Goal: Transaction & Acquisition: Subscribe to service/newsletter

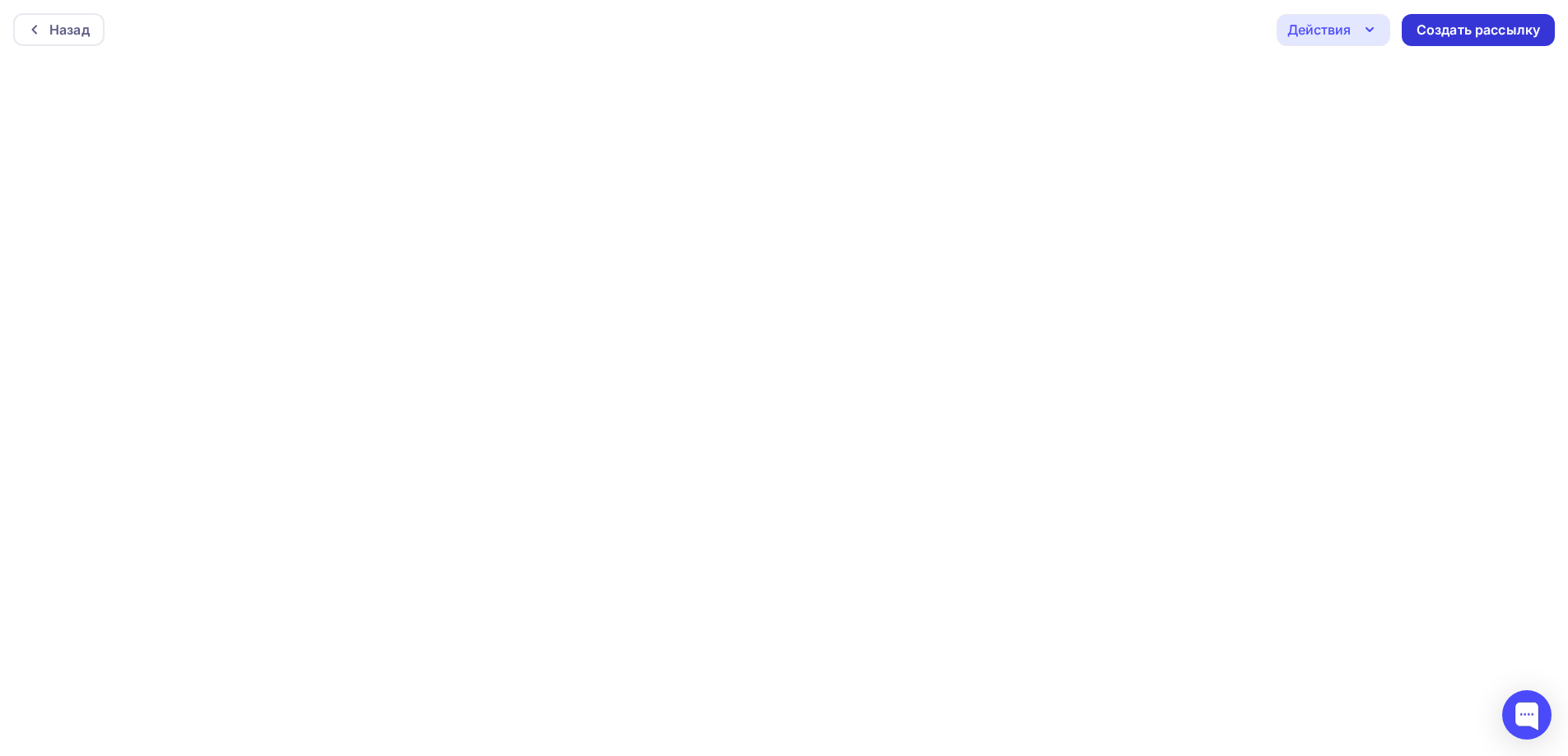
click at [1434, 37] on div "Создать рассылку" at bounding box center [1478, 30] width 123 height 19
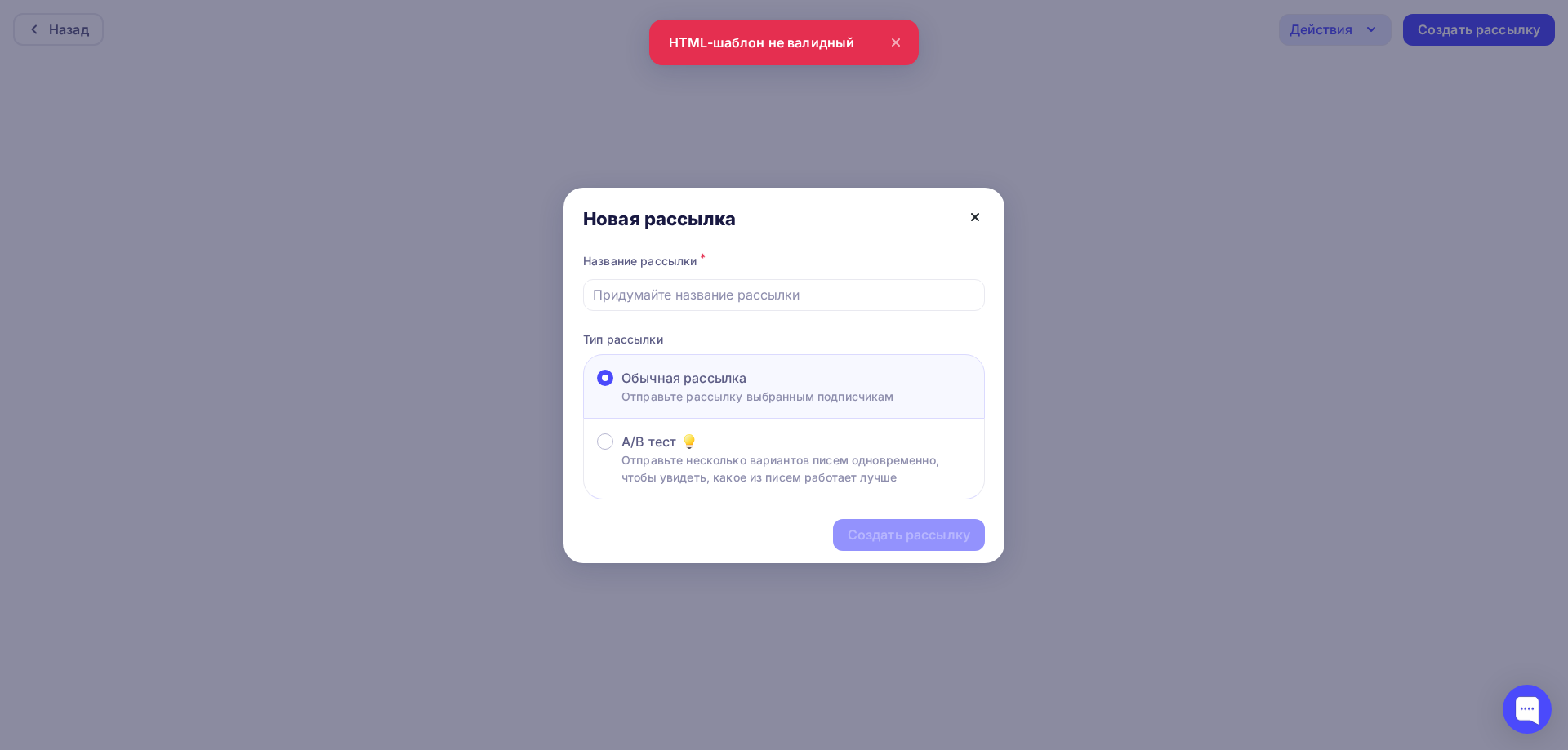
click at [973, 219] on icon at bounding box center [974, 217] width 7 height 7
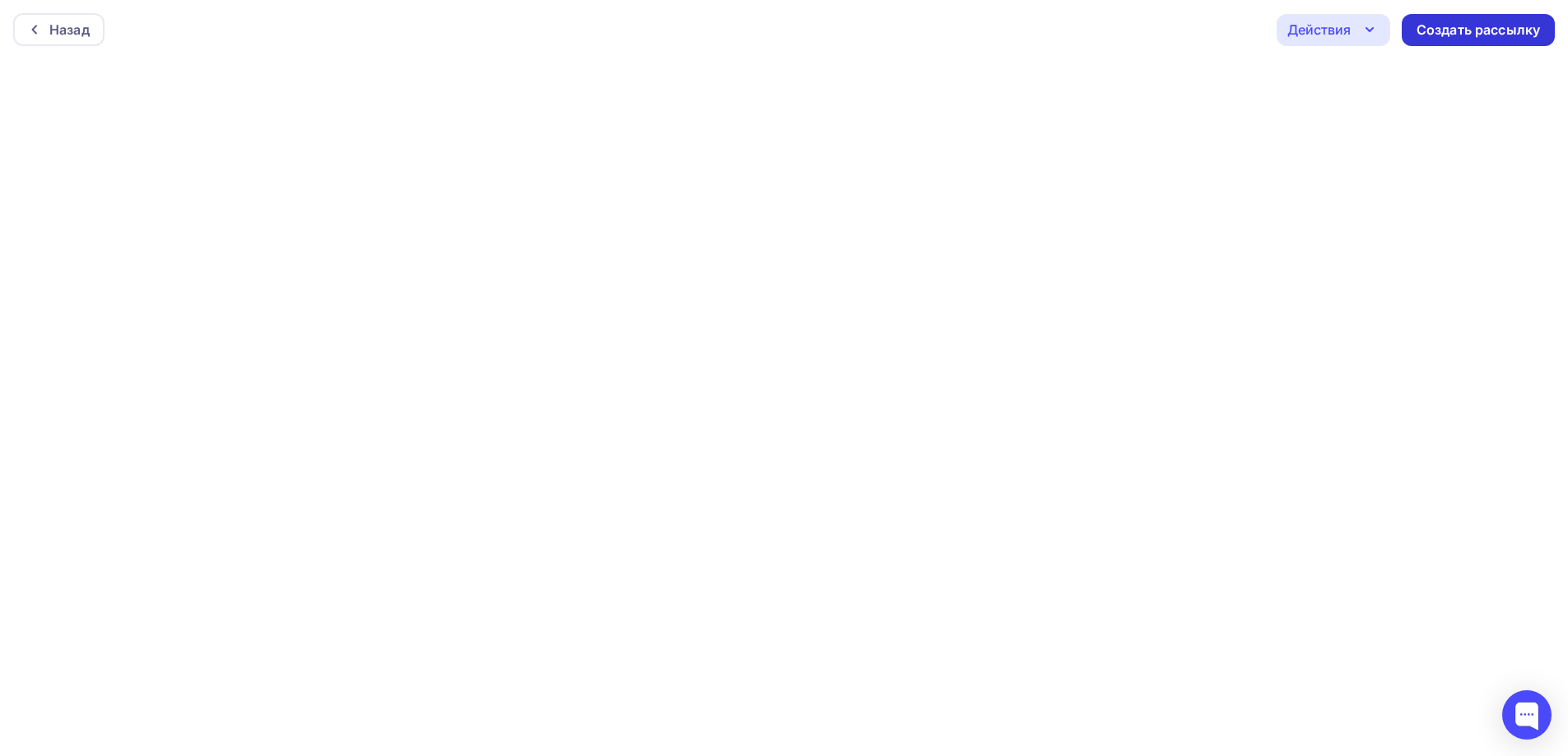
click at [1447, 37] on div "Создать рассылку" at bounding box center [1478, 30] width 123 height 19
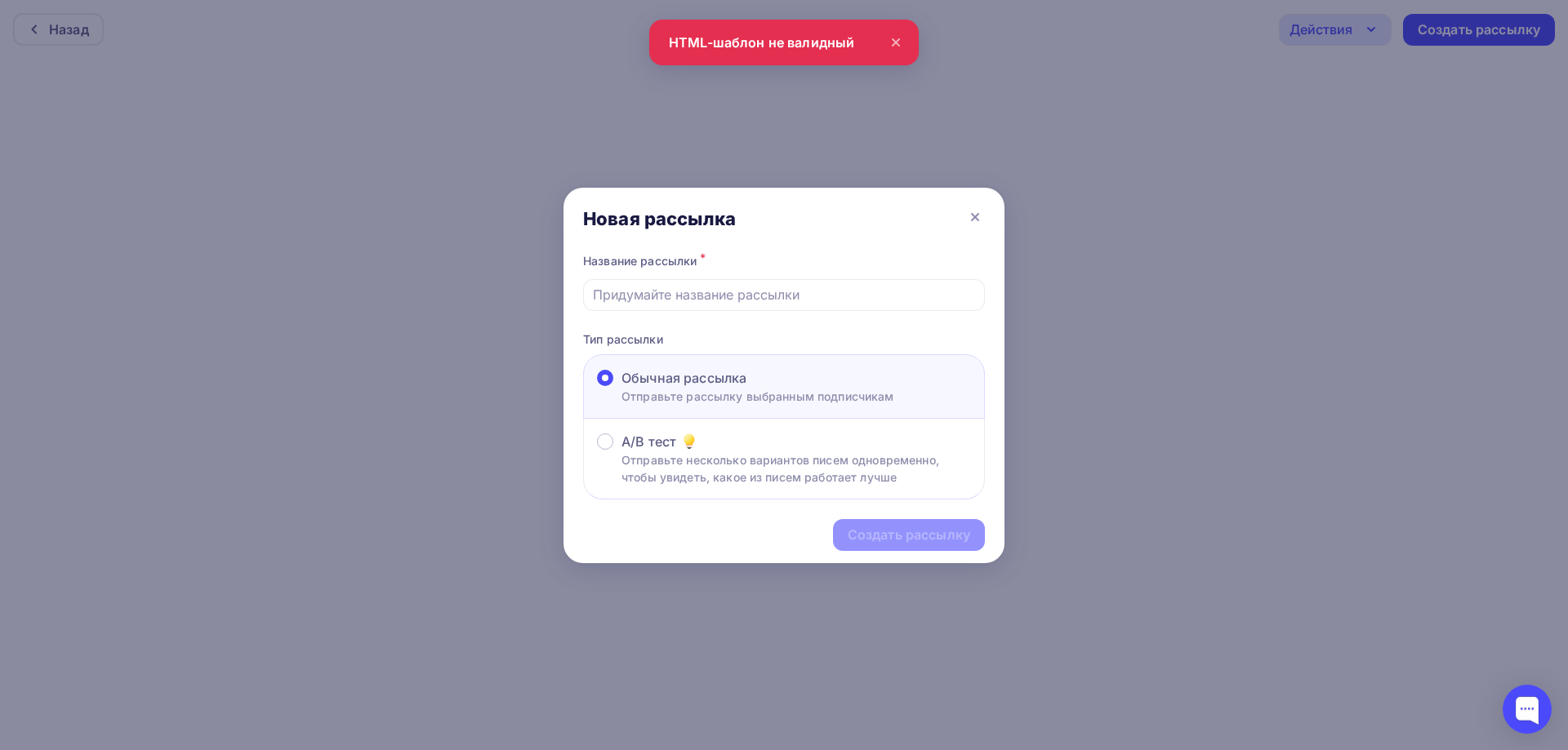
click at [736, 48] on div at bounding box center [784, 375] width 1568 height 750
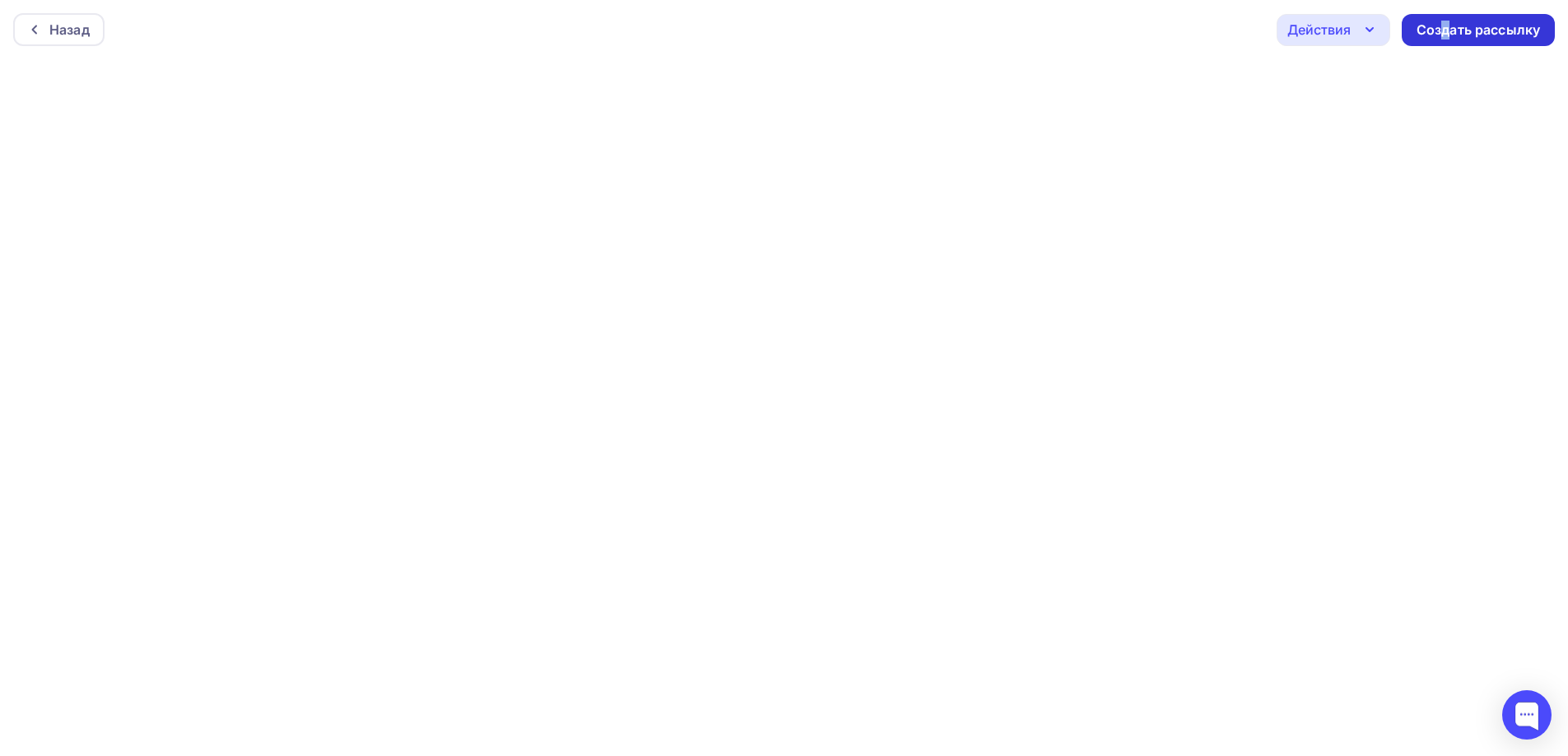
click at [1445, 34] on div "Создать рассылку" at bounding box center [1478, 30] width 123 height 19
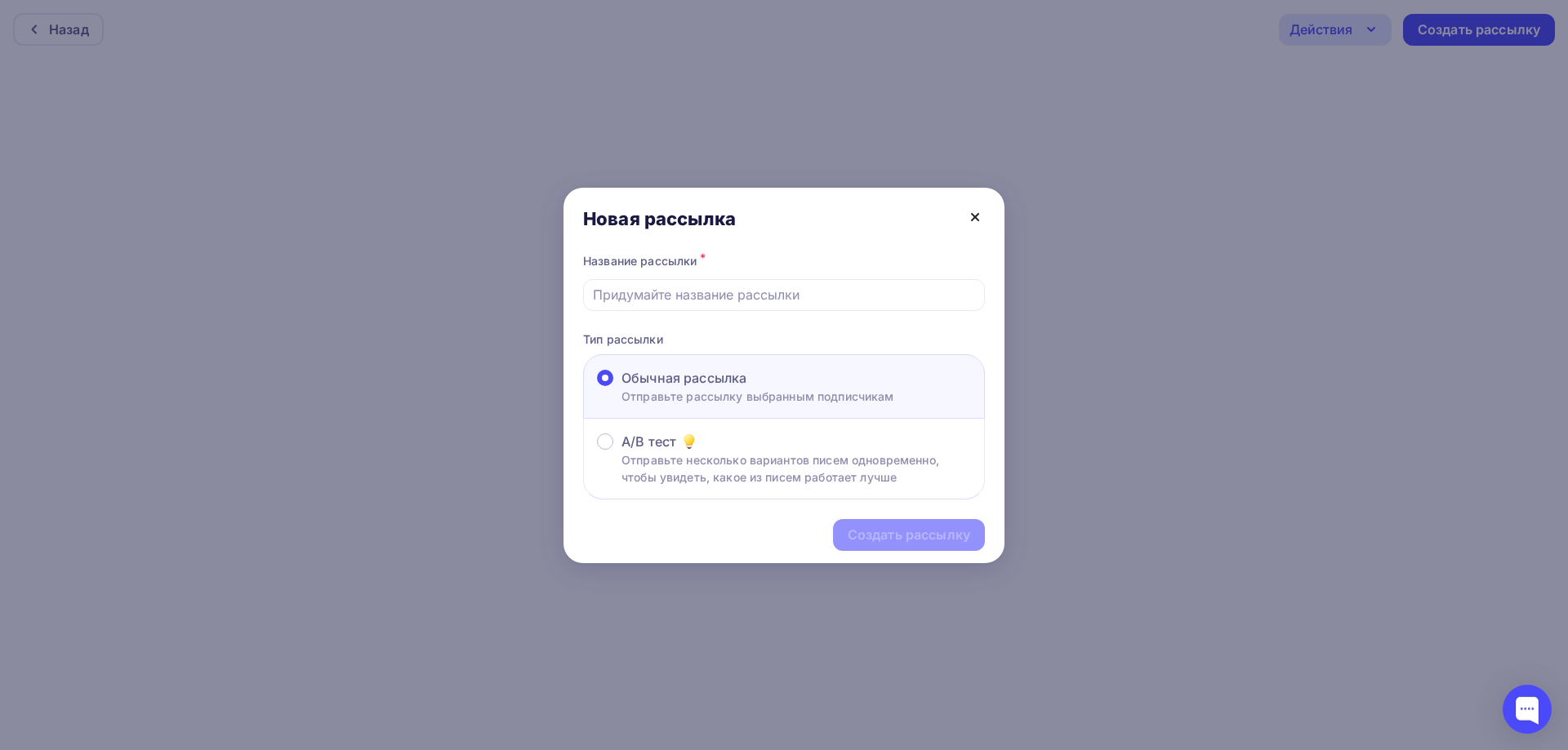
click at [981, 215] on icon at bounding box center [974, 217] width 20 height 20
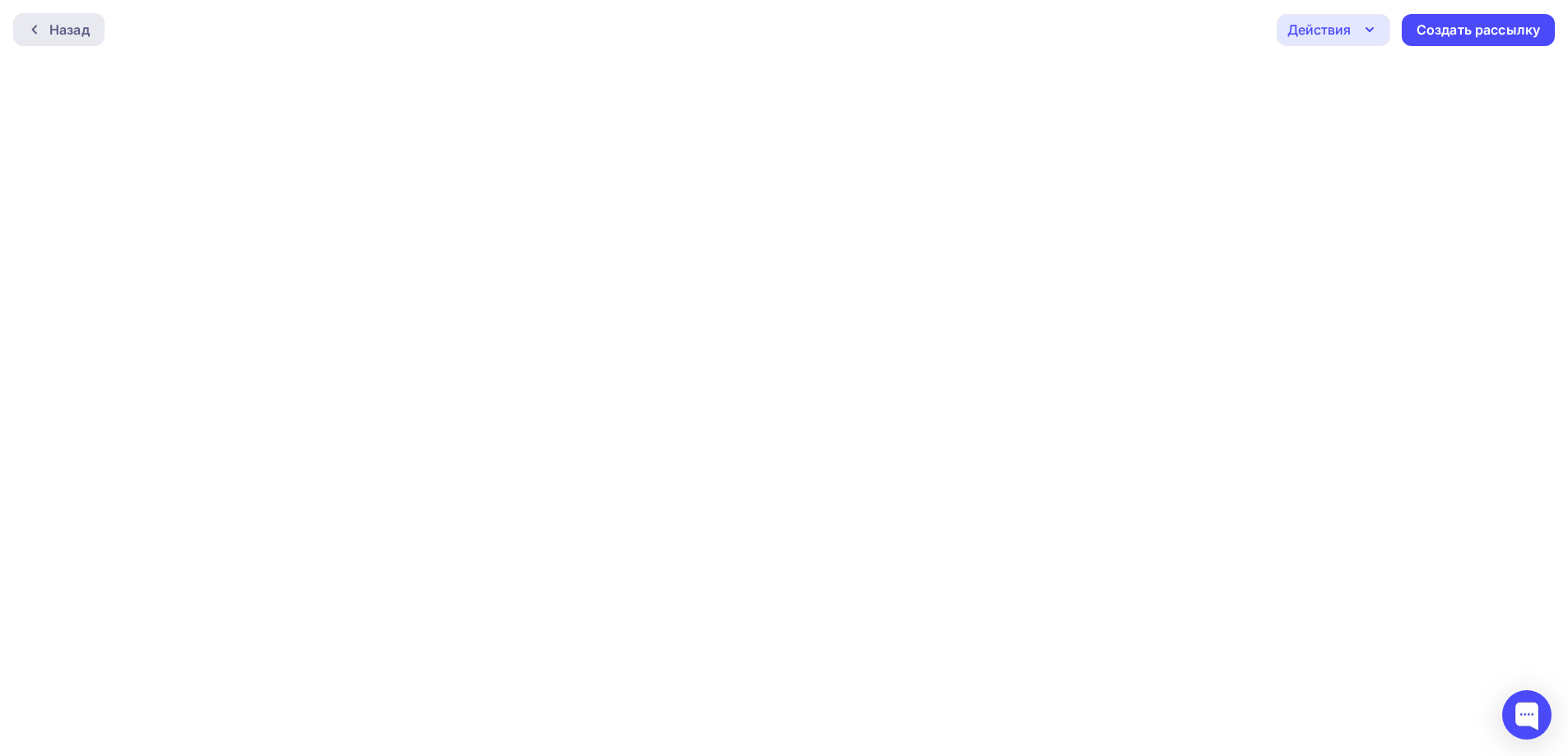
click at [39, 30] on icon at bounding box center [35, 30] width 13 height 13
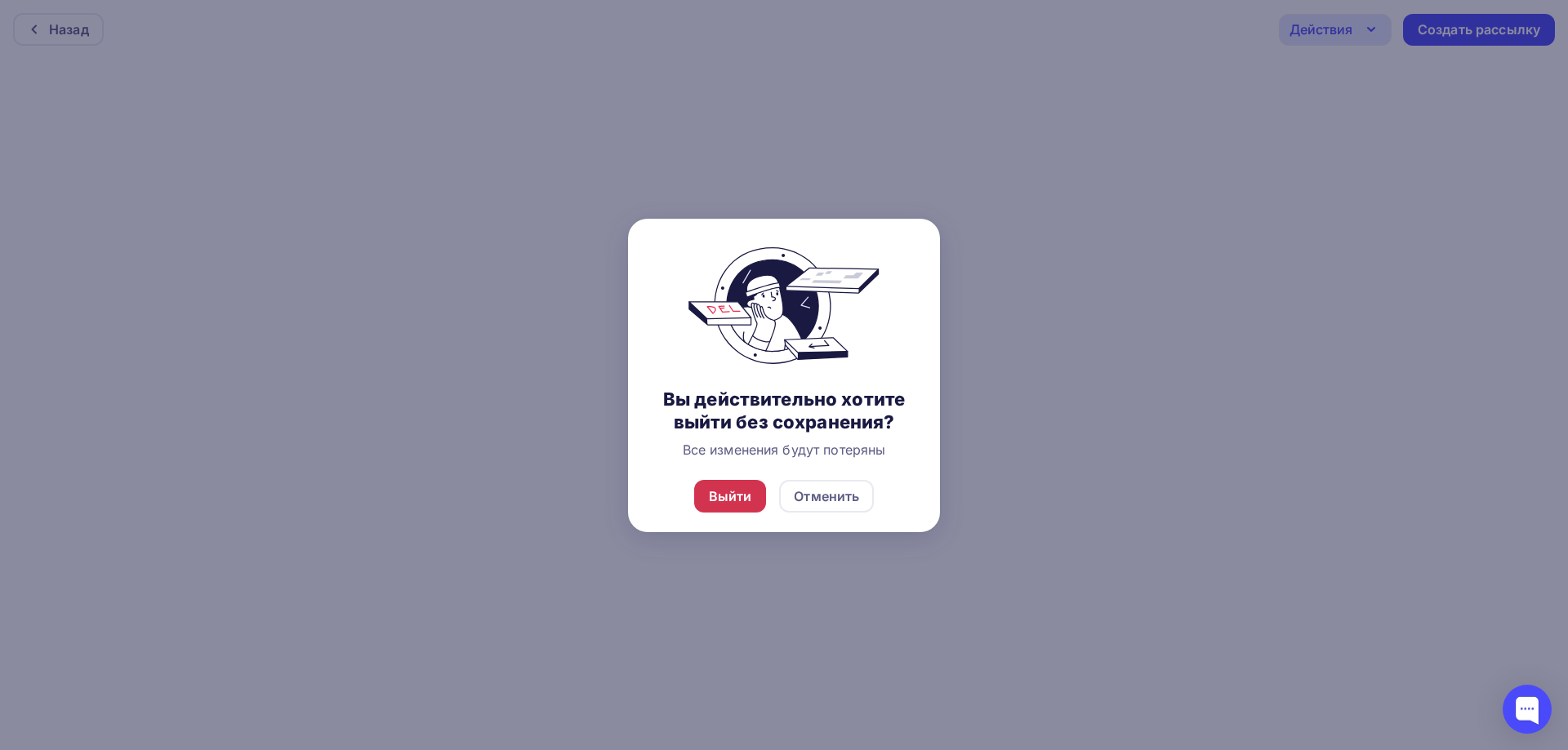
click at [746, 492] on div "Выйти" at bounding box center [730, 496] width 43 height 20
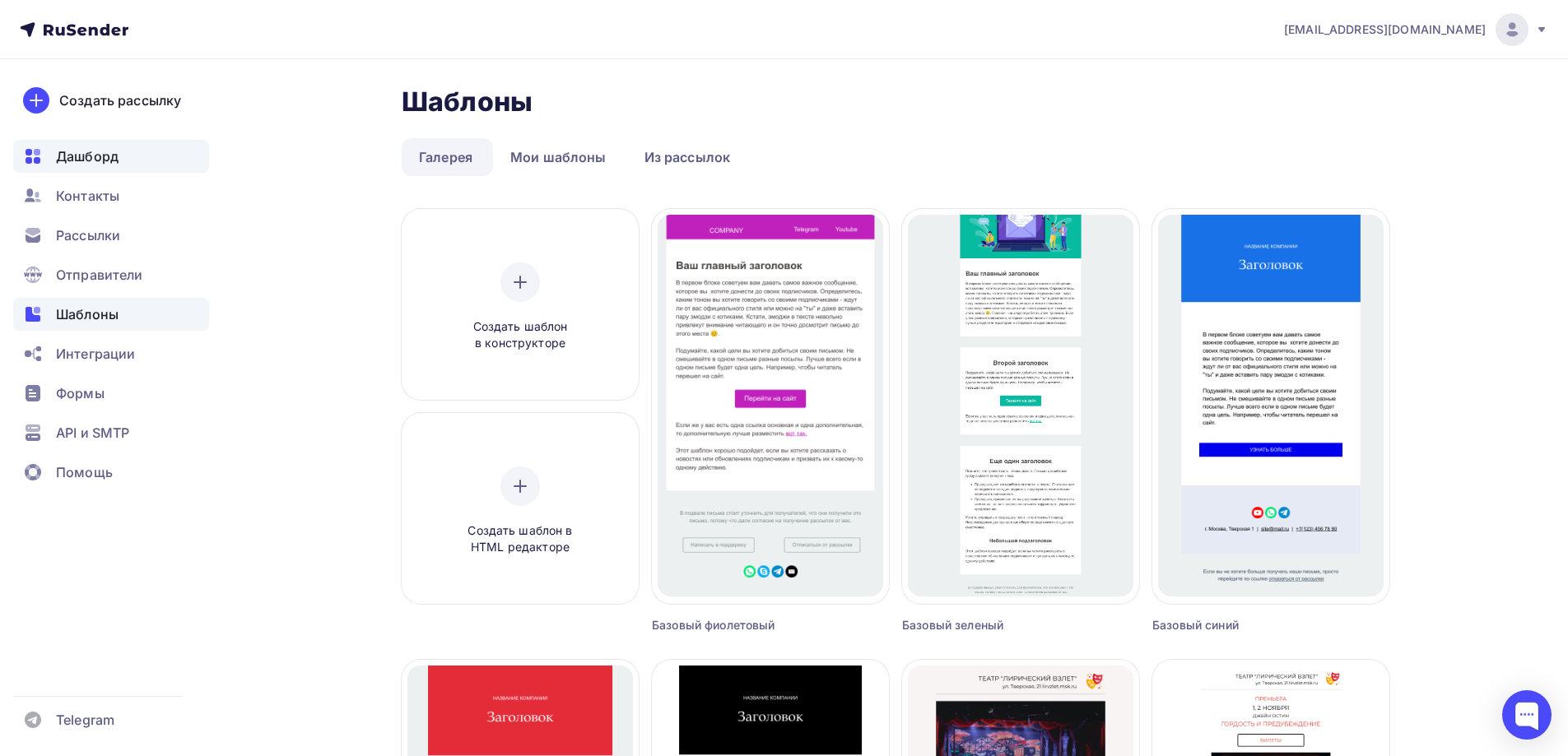
click at [121, 162] on div "Дашборд" at bounding box center [112, 156] width 196 height 33
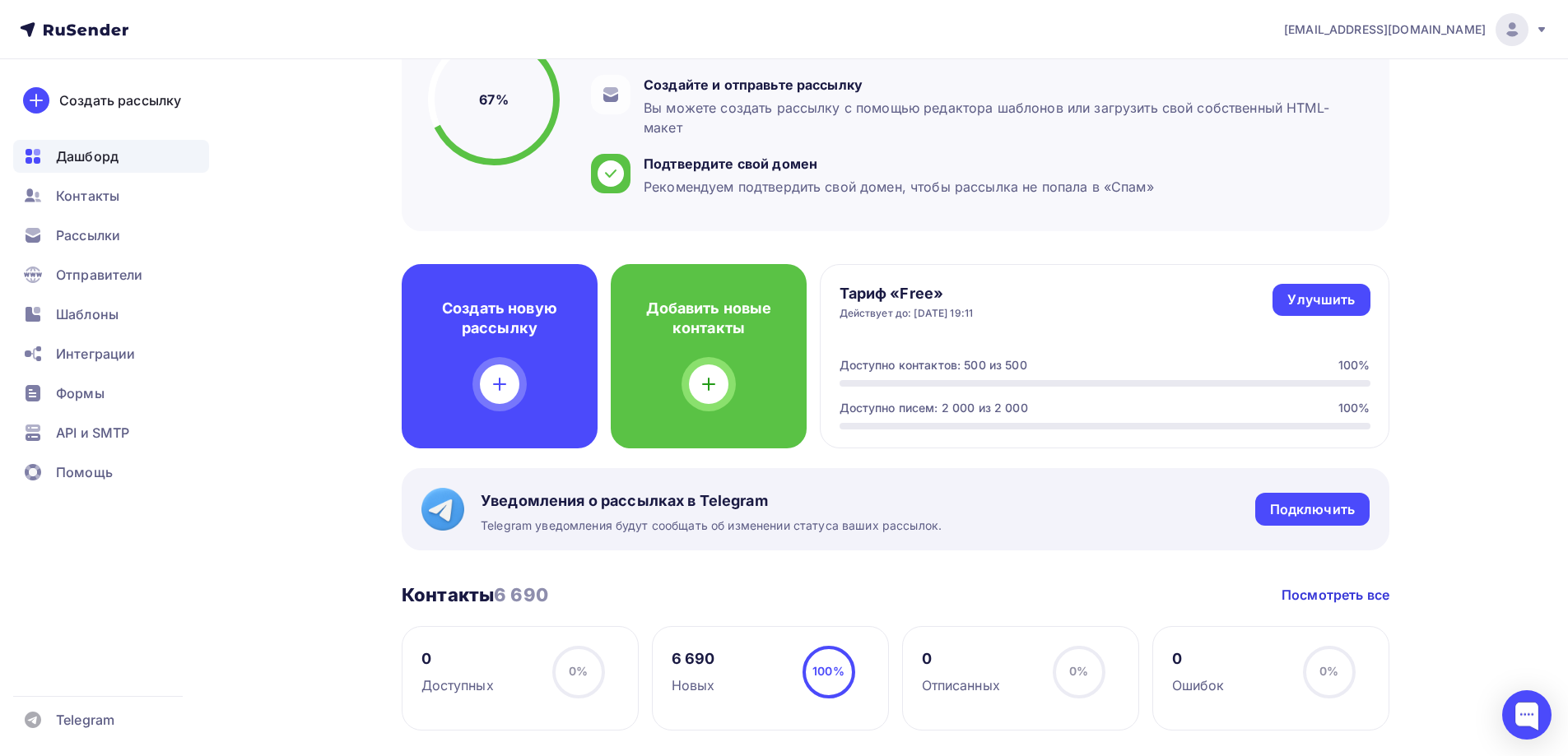
scroll to position [247, 0]
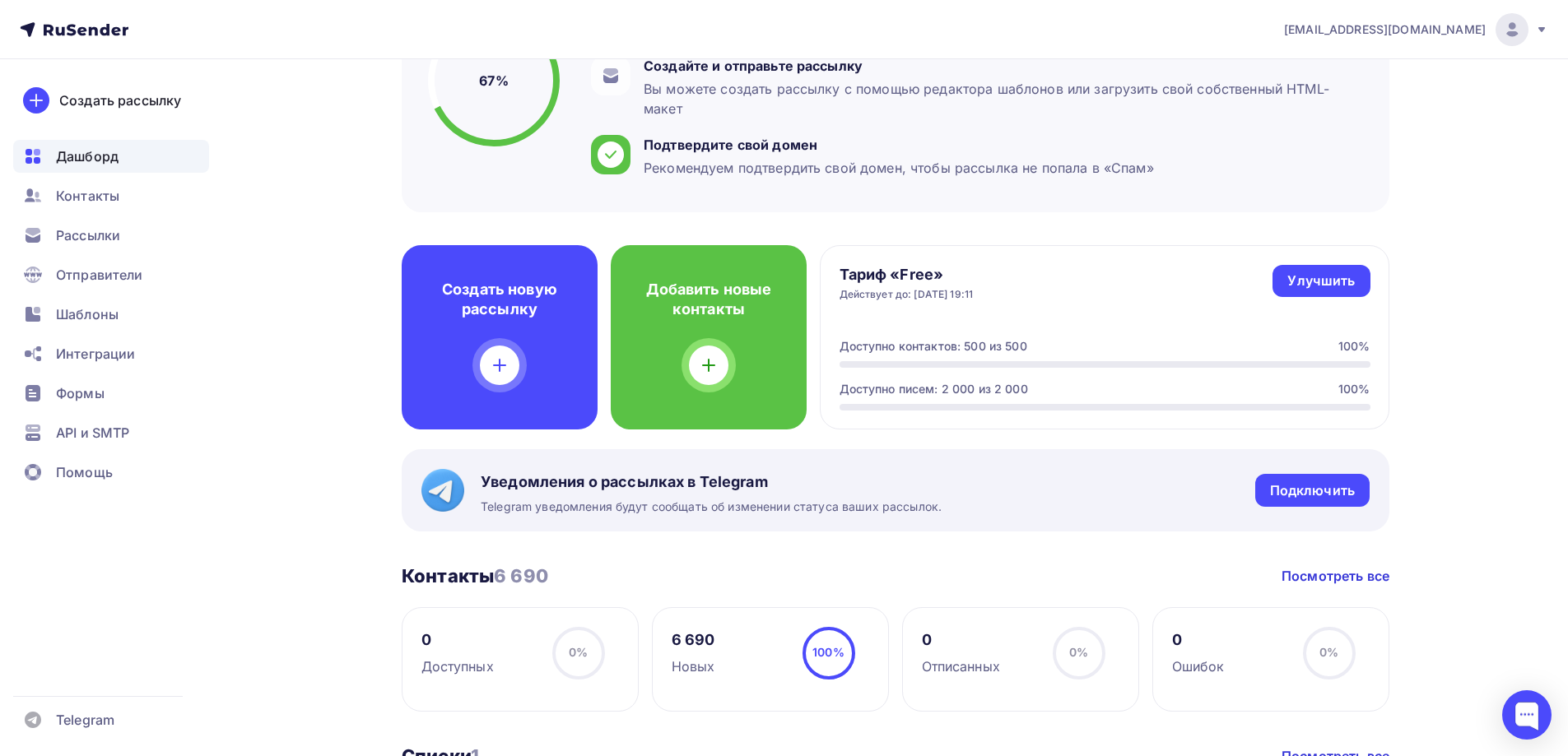
drag, startPoint x: 838, startPoint y: 390, endPoint x: 1023, endPoint y: 391, distance: 185.0
click at [1023, 391] on div "Тариф «Free» Действует до: [DATE] 19:11 Улучшить Улучшить Доступно контактов: 5…" at bounding box center [1104, 338] width 569 height 185
click at [1040, 391] on div "Доступно писем: 2 000 из 2 000 100%" at bounding box center [1105, 389] width 531 height 16
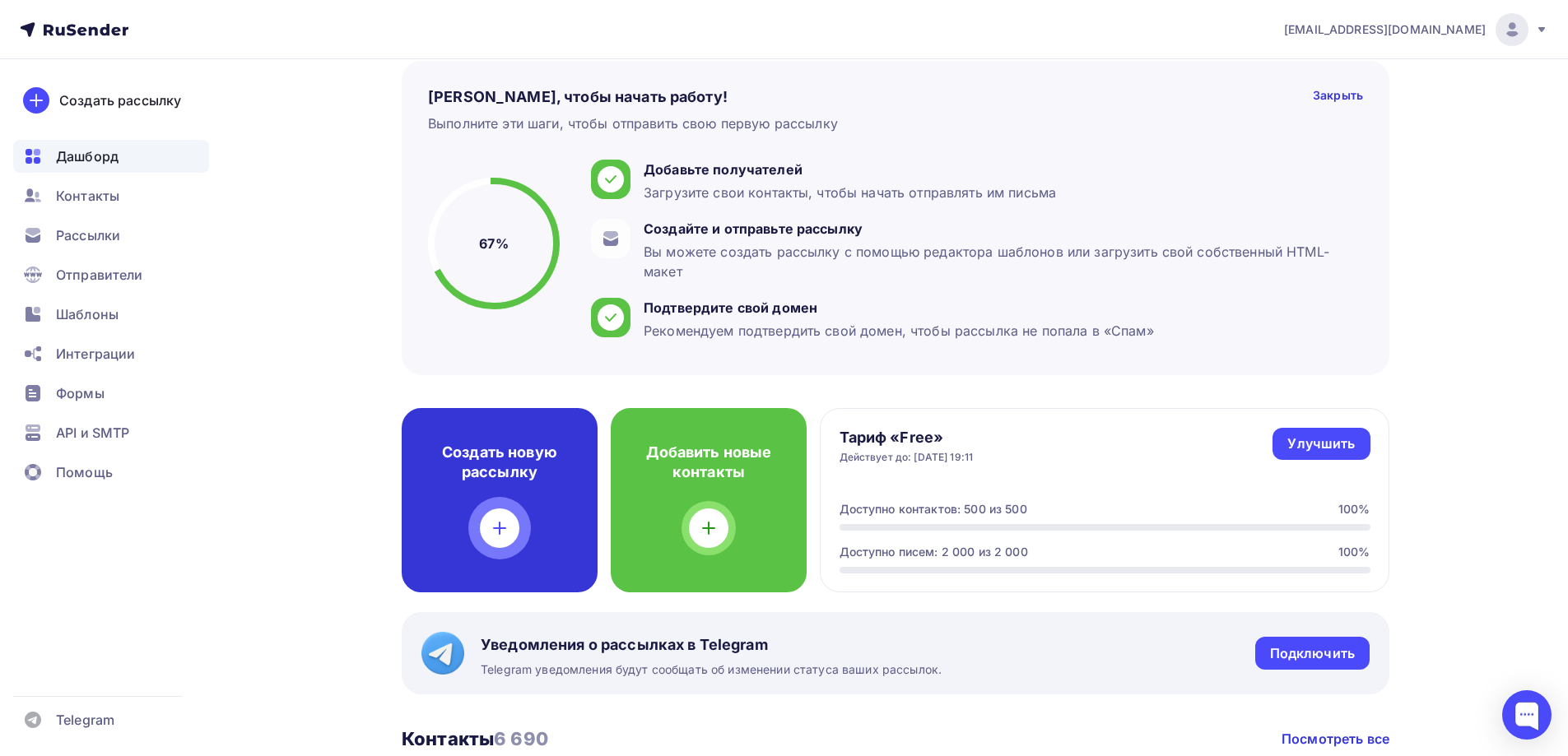
scroll to position [83, 0]
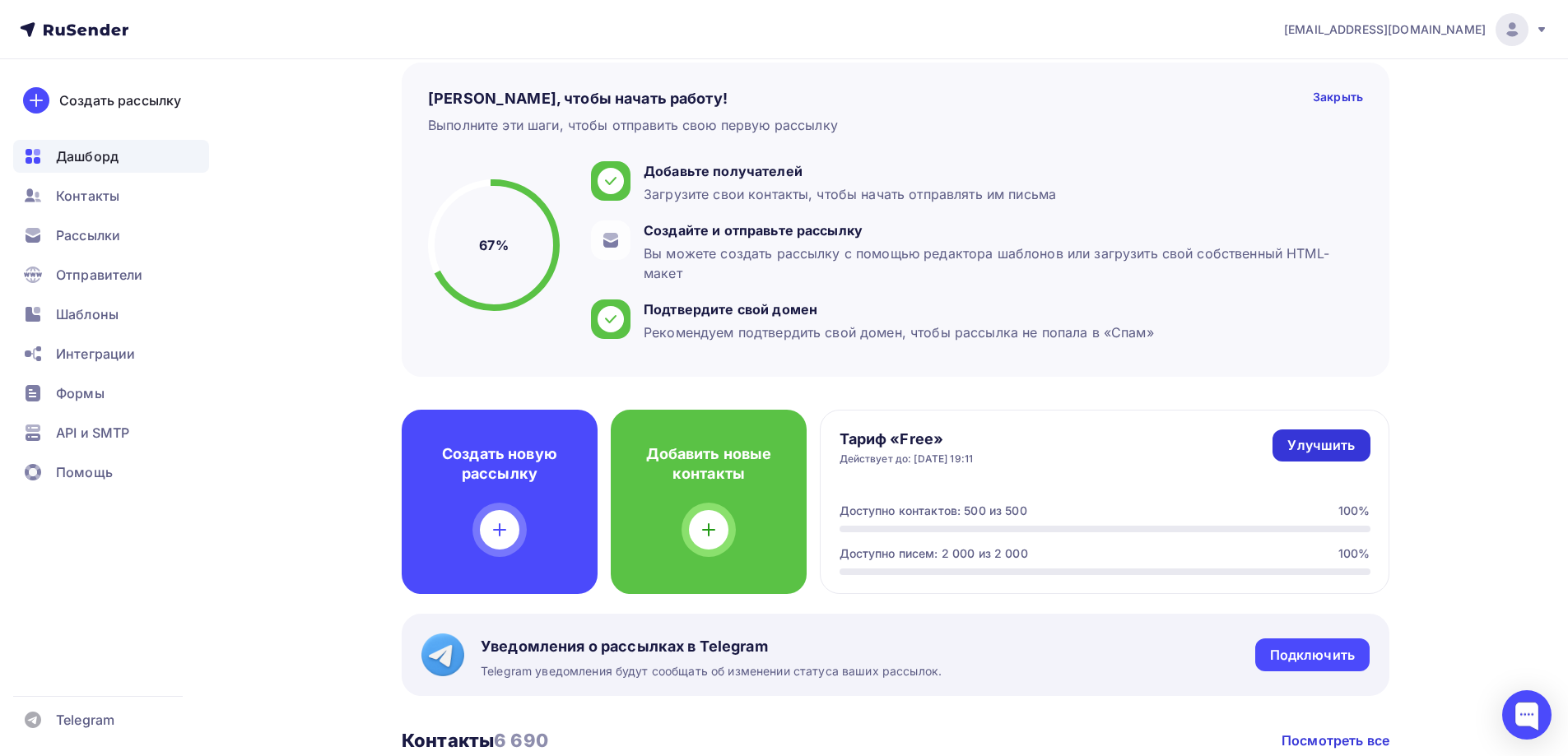
click at [1325, 451] on div "Улучшить" at bounding box center [1321, 445] width 67 height 19
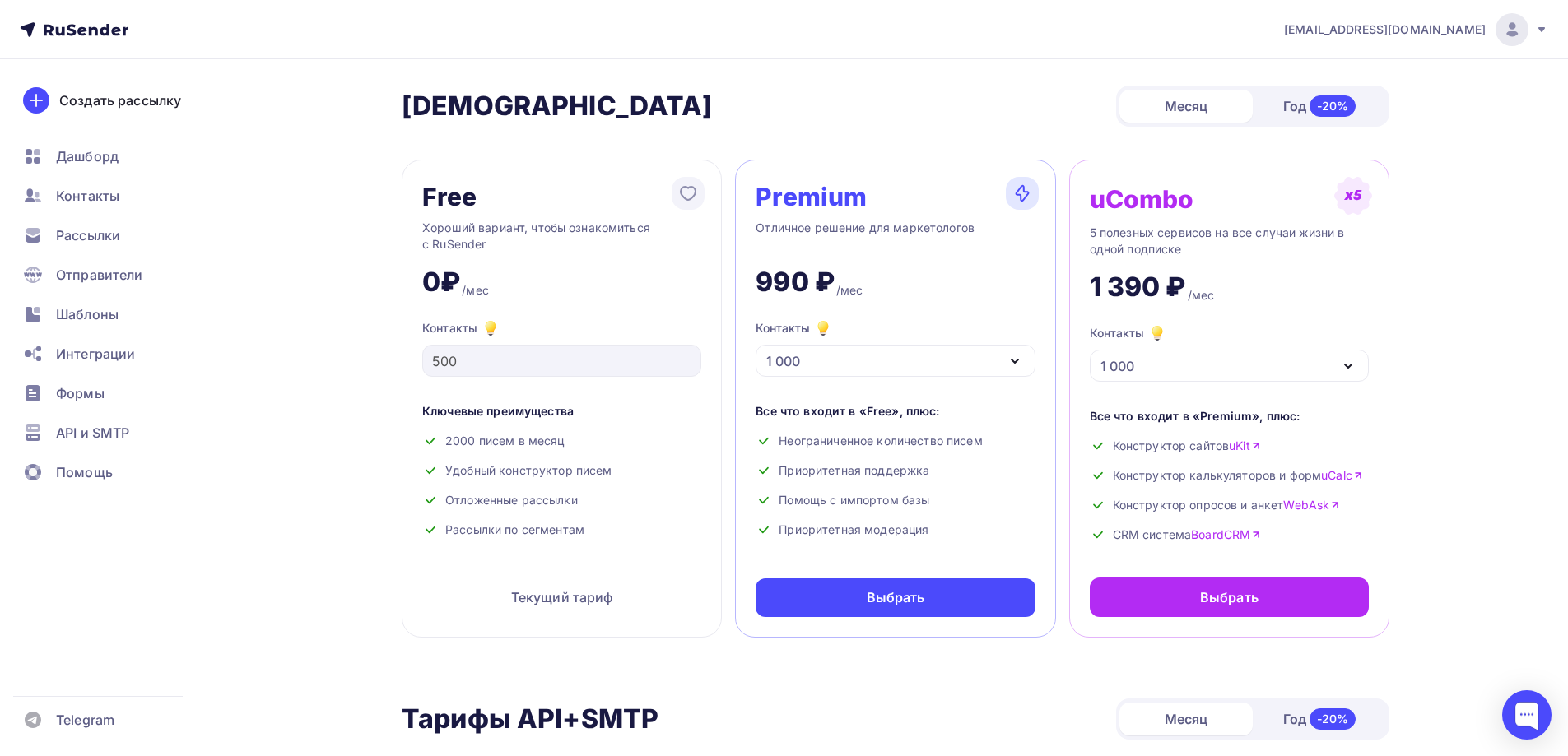
click at [899, 362] on div "1 000" at bounding box center [895, 360] width 279 height 32
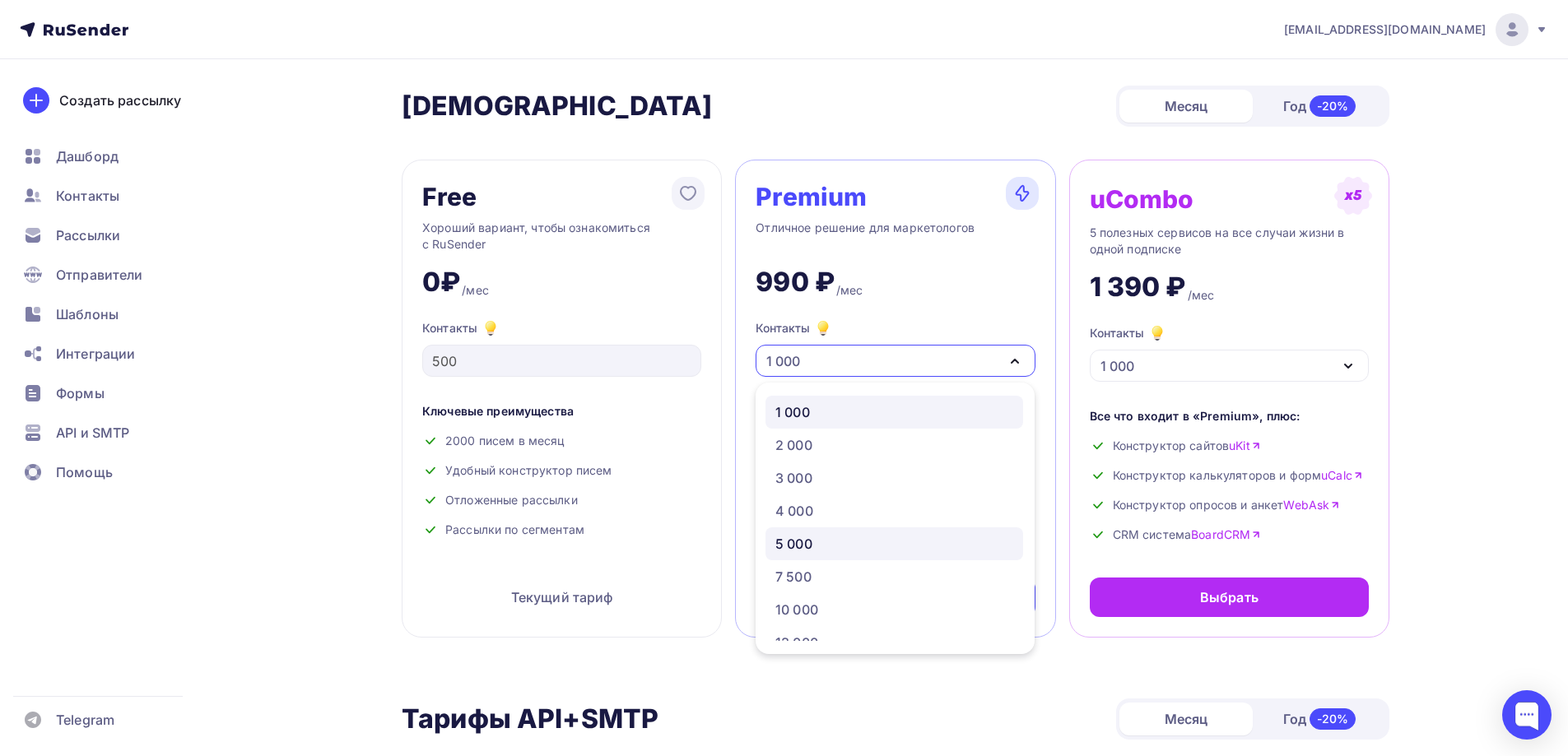
click at [844, 544] on div "5 000" at bounding box center [894, 543] width 238 height 20
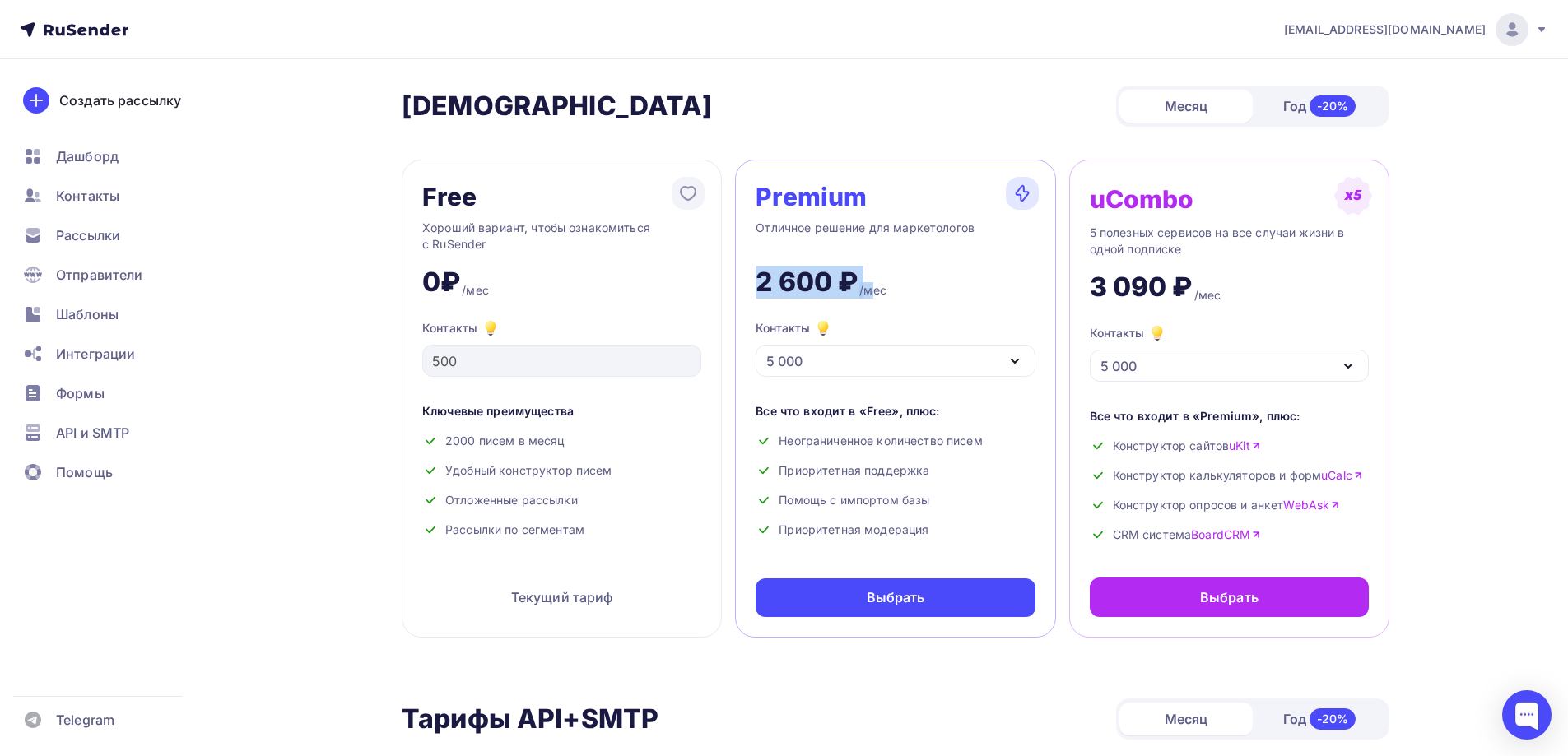
drag, startPoint x: 754, startPoint y: 278, endPoint x: 884, endPoint y: 278, distance: 130.0
click at [874, 278] on div "Premium Отличное решение для маркетологов 2 600 ₽ /мес Контакты 5 000 1 000 2 0…" at bounding box center [895, 398] width 320 height 478
click at [902, 284] on div "2 600 ₽ /мес" at bounding box center [895, 276] width 279 height 46
click at [948, 353] on div "5 000" at bounding box center [895, 360] width 279 height 32
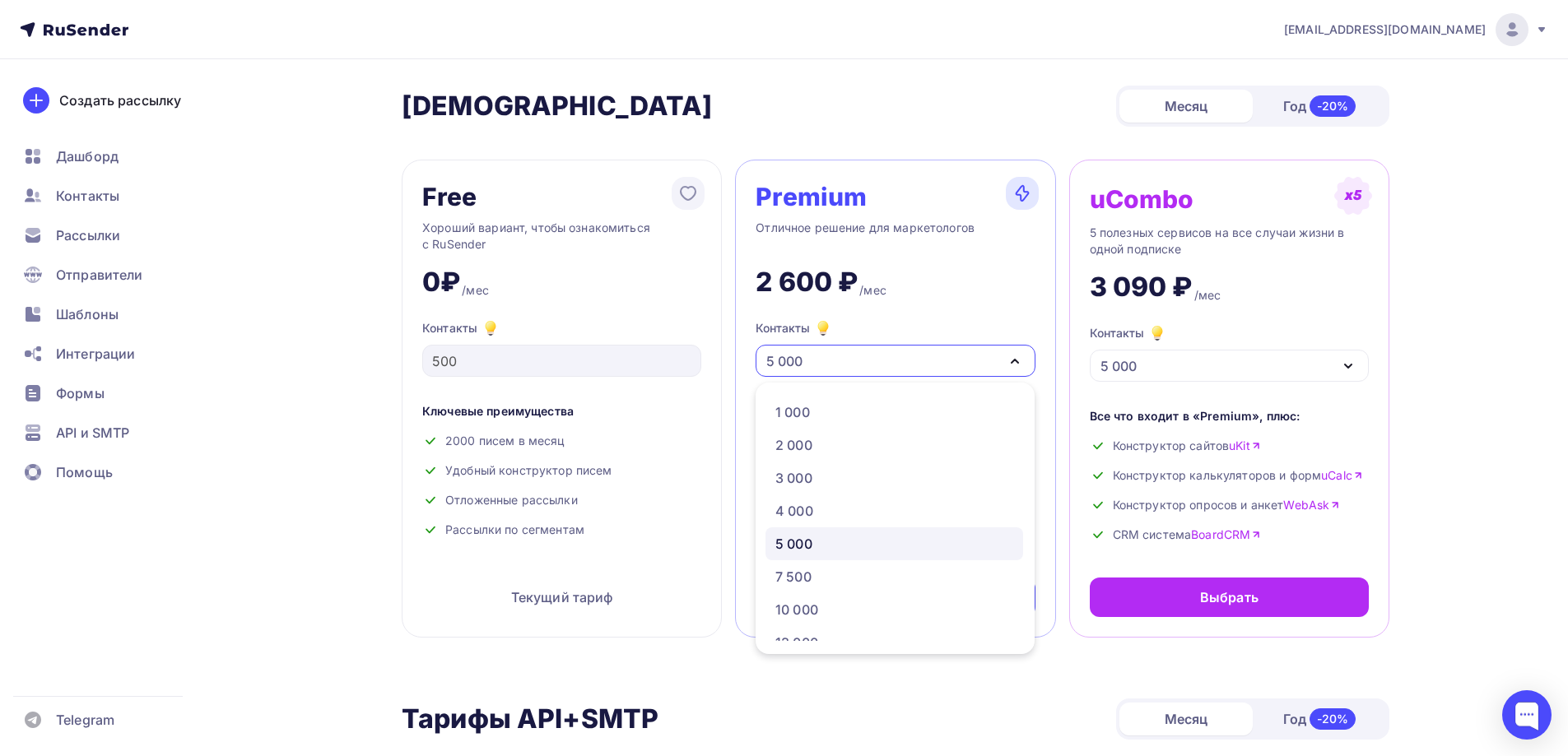
click at [747, 475] on div "Premium Отличное решение для маркетологов 2 600 ₽ /мес Контакты 5 000 1 000 2 0…" at bounding box center [895, 398] width 320 height 478
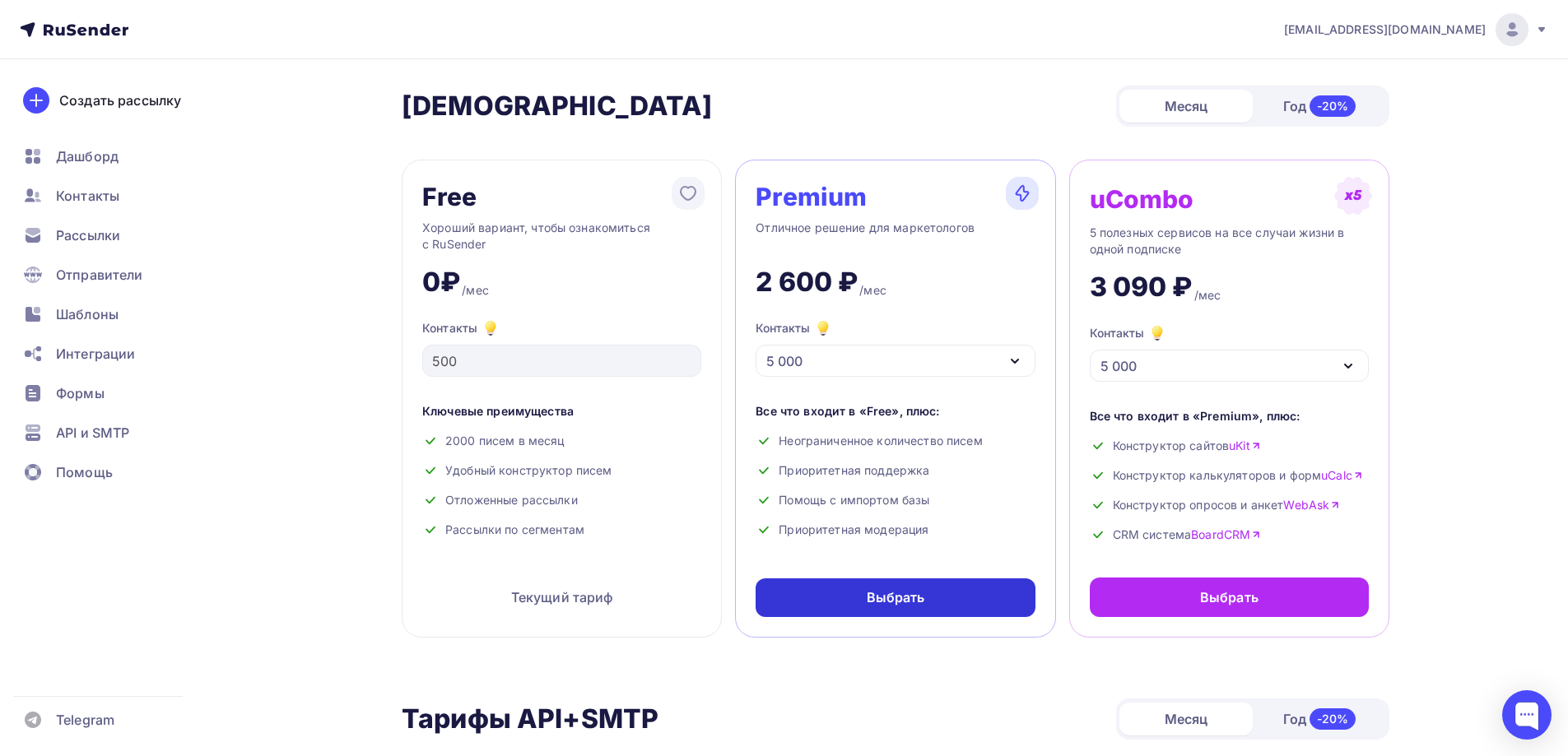
click at [854, 595] on div "Выбрать" at bounding box center [895, 597] width 279 height 38
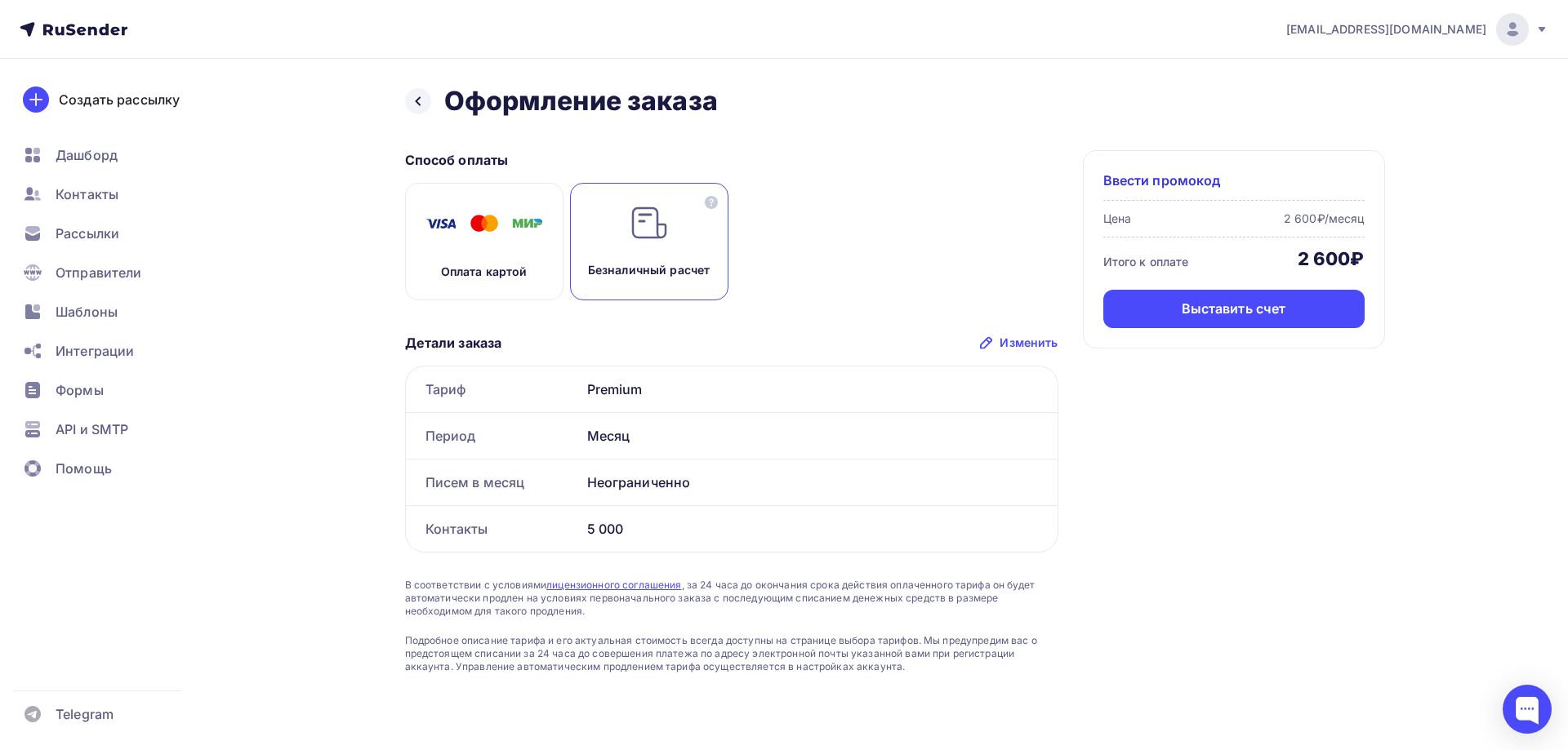
click at [671, 237] on div "Безналичный расчет" at bounding box center [649, 241] width 158 height 117
click at [1212, 302] on div "Выставить счет" at bounding box center [1234, 309] width 105 height 19
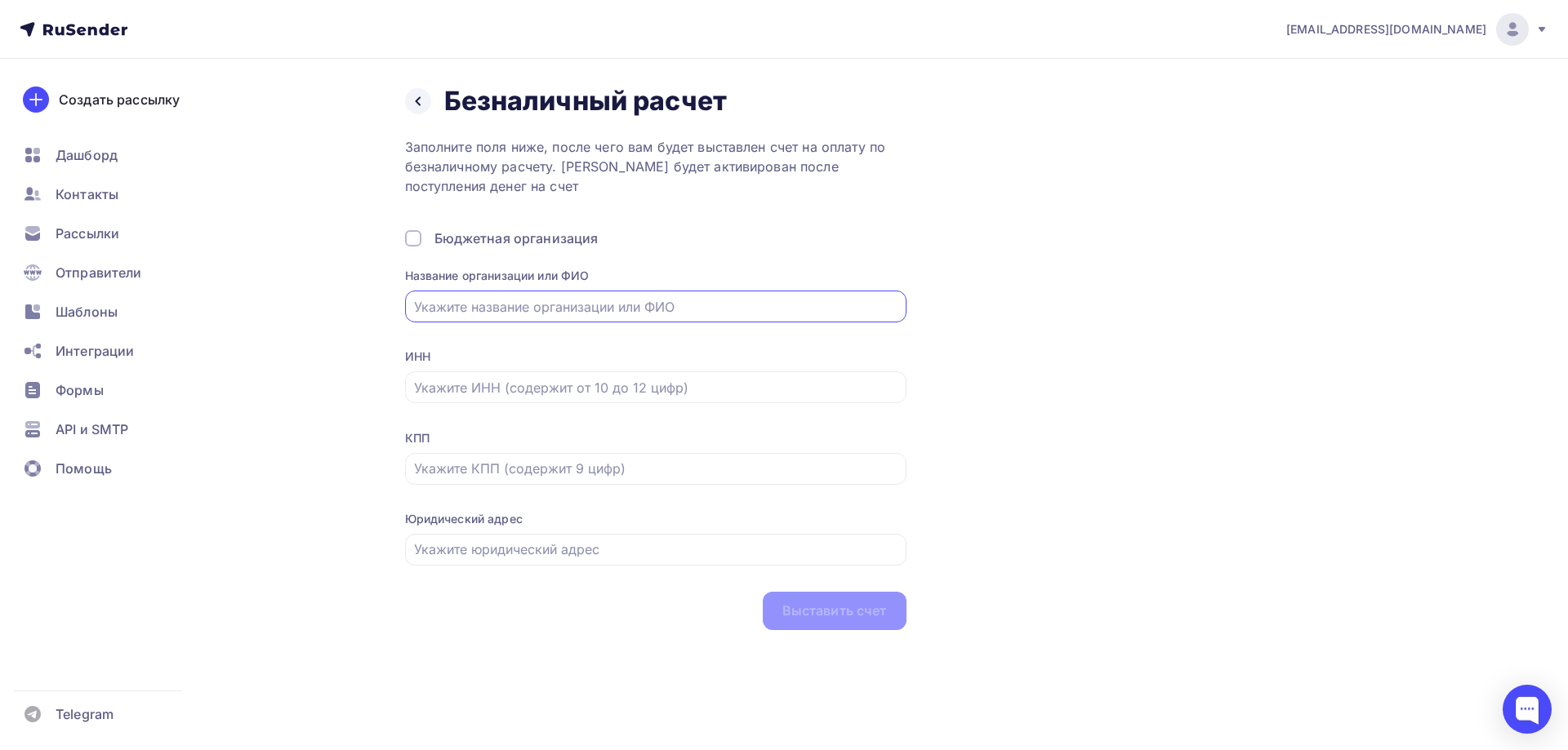
click at [468, 241] on div "Бюджетная организация" at bounding box center [516, 239] width 164 height 20
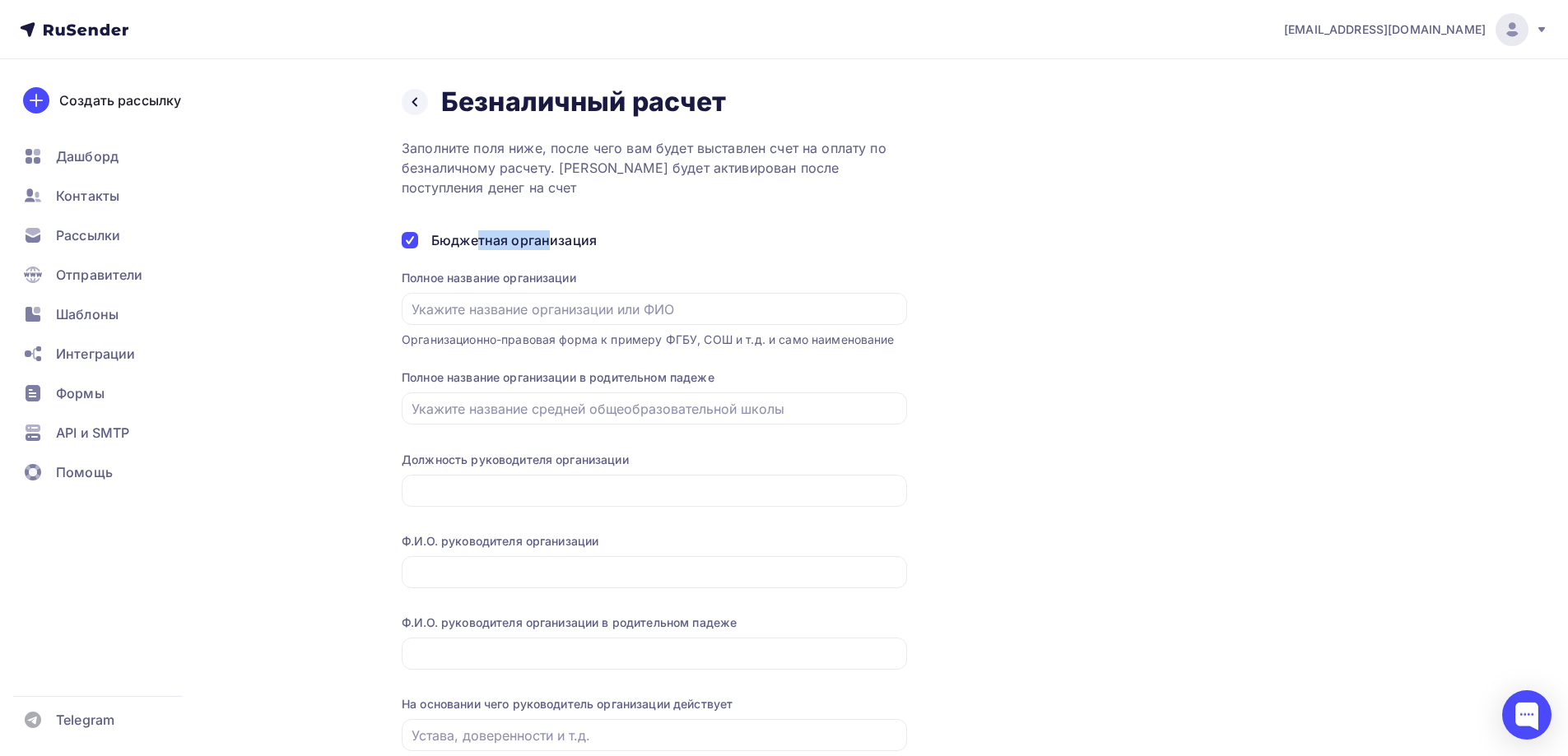
click at [472, 242] on div "Бюджетная организация" at bounding box center [514, 240] width 165 height 20
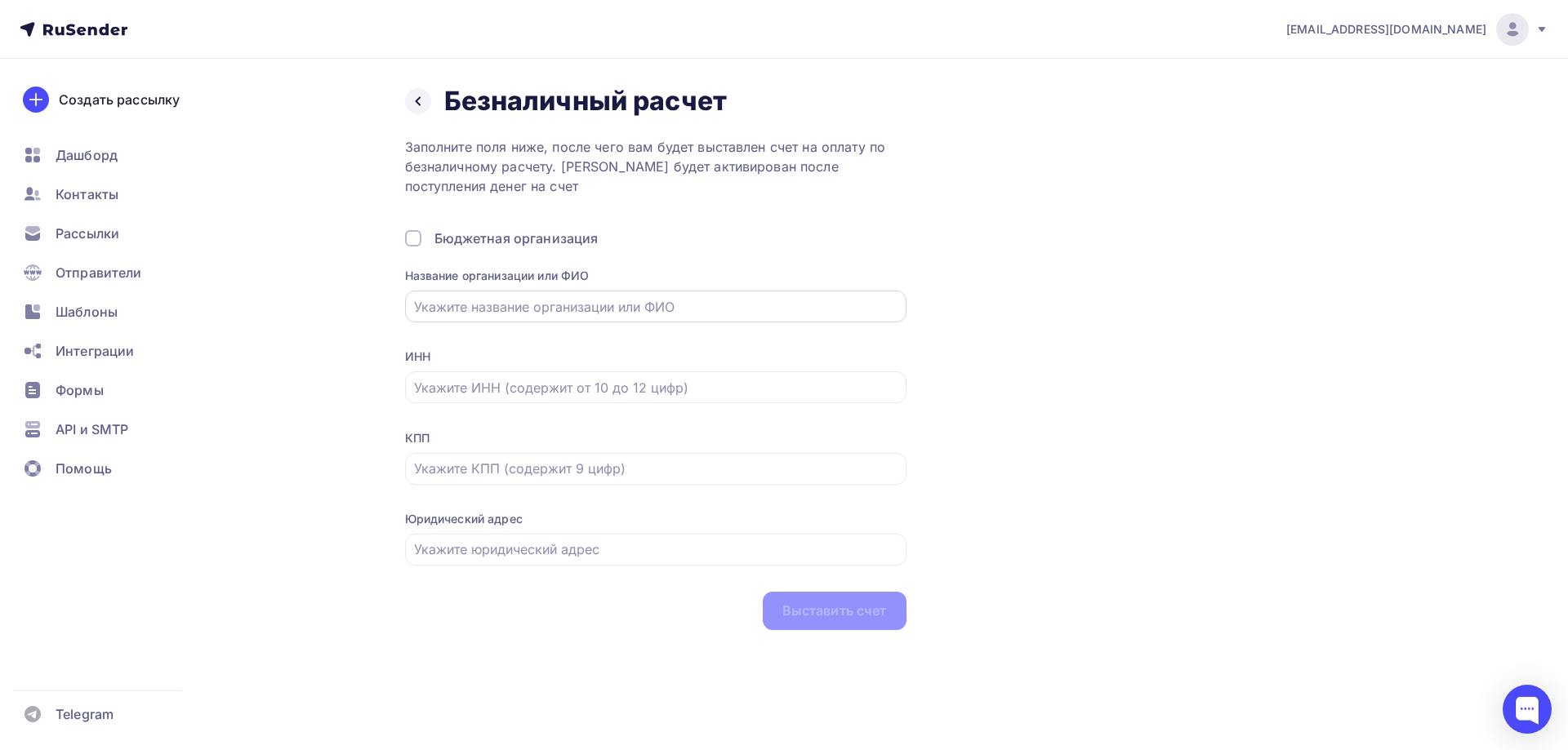
click at [499, 317] on div at bounding box center [655, 306] width 501 height 31
click at [508, 304] on input "text" at bounding box center [656, 306] width 483 height 20
click at [488, 395] on input "text" at bounding box center [656, 387] width 483 height 20
click at [489, 313] on input "text" at bounding box center [656, 306] width 483 height 20
click at [494, 394] on input "text" at bounding box center [656, 387] width 483 height 20
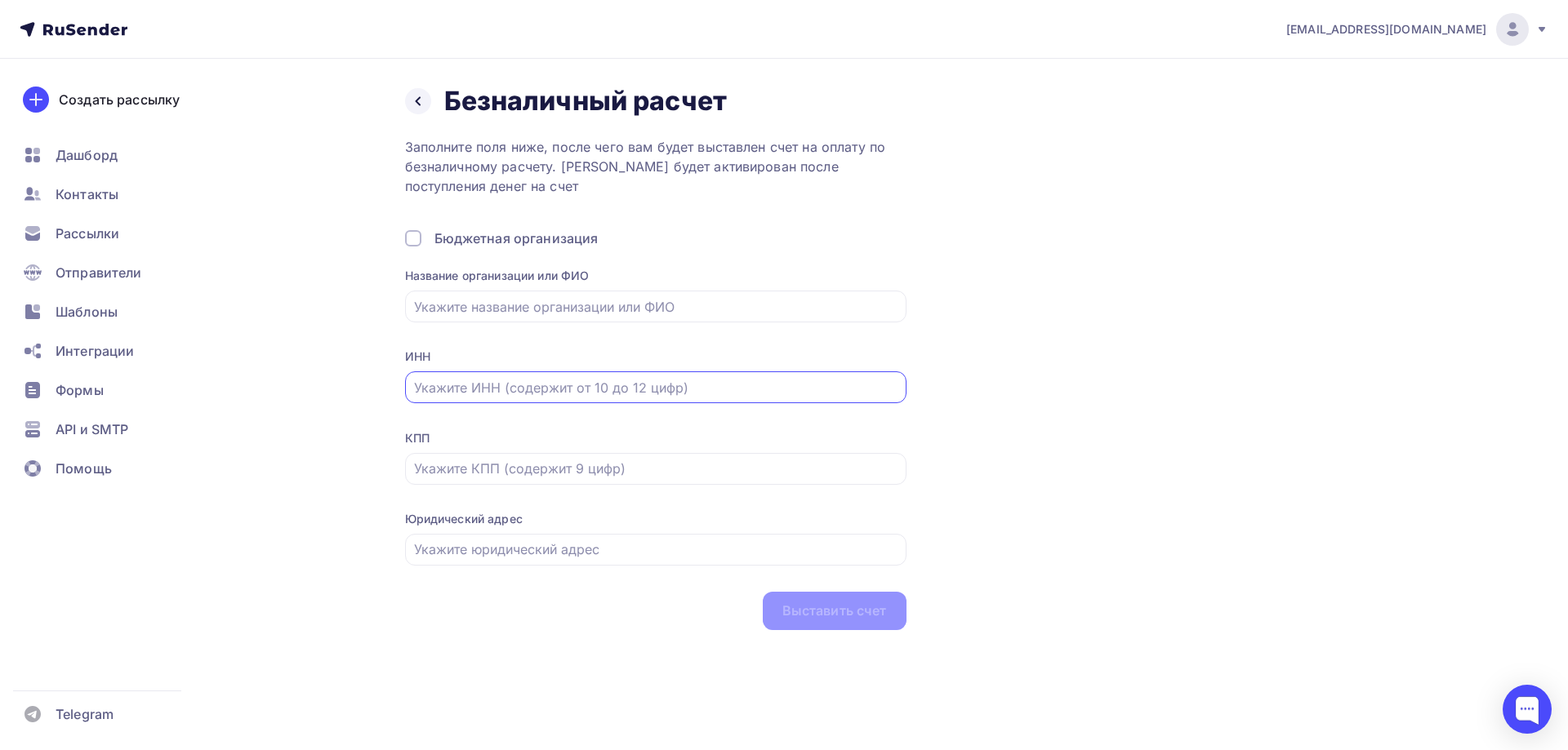
paste input "7727718622"
type input "7727718622"
click at [487, 305] on input "text" at bounding box center [656, 306] width 483 height 20
type input "R"
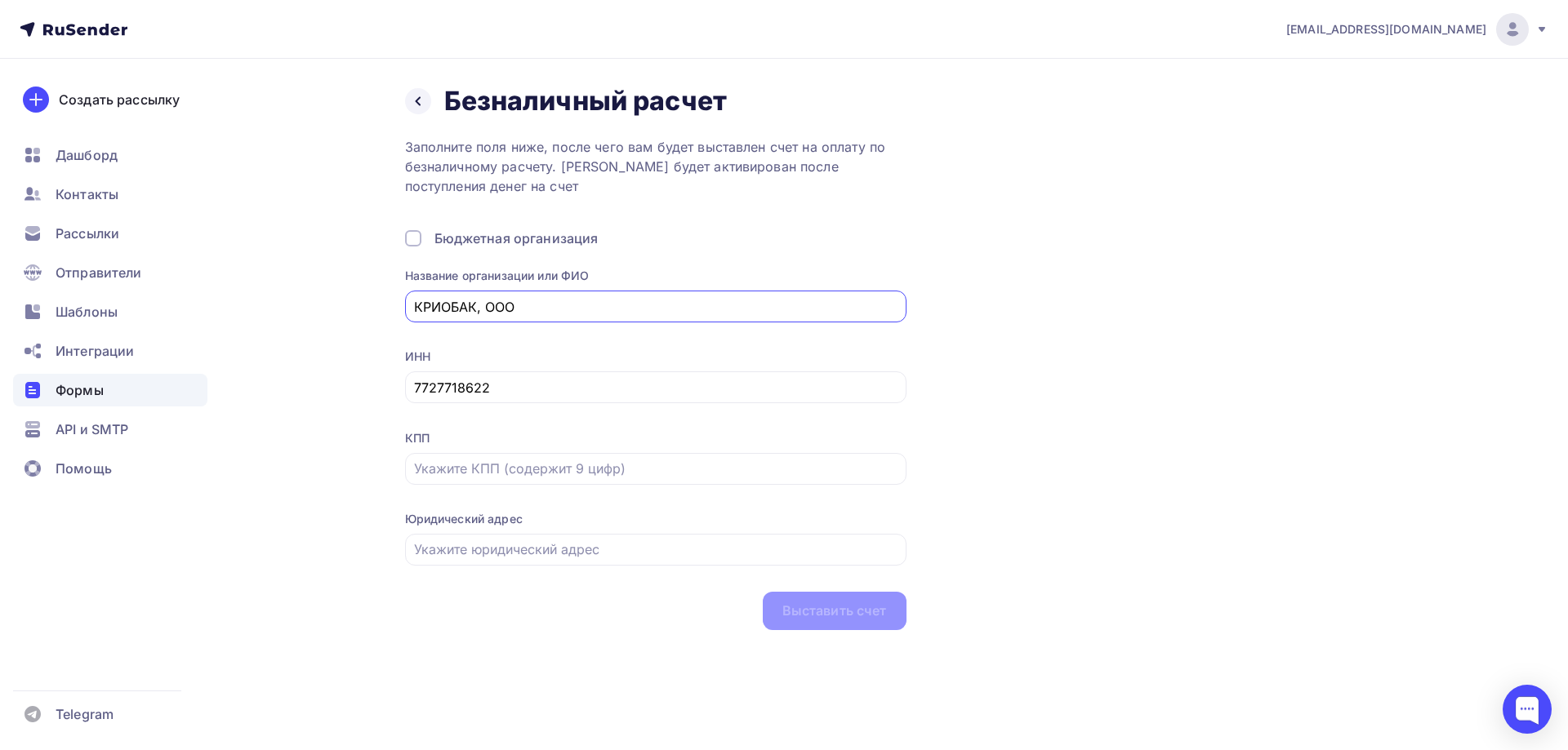
type input "КРИОБАК, ООО"
click at [444, 476] on input "text" at bounding box center [656, 469] width 483 height 20
paste input "772701001"
type input "772701001"
click at [311, 485] on div "Назад Безналичный расчет Безналичный расчет Заполните поля ниже, после чего вам…" at bounding box center [784, 377] width 1338 height 636
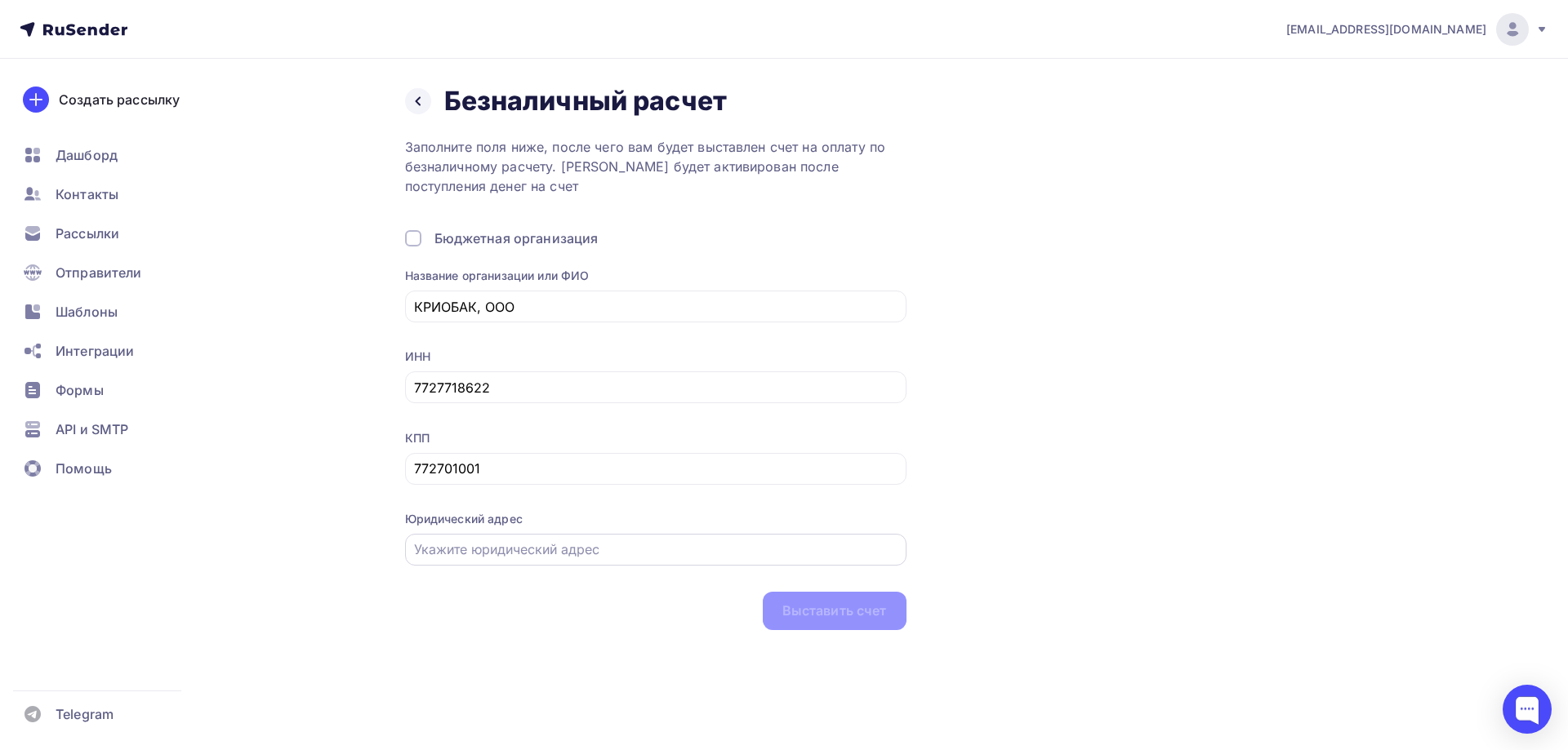
click at [457, 553] on input "text" at bounding box center [656, 550] width 483 height 20
click at [618, 551] on input "text" at bounding box center [656, 550] width 483 height 20
paste input "[STREET_ADDRESS] 36"
click at [610, 607] on div "Выставить счет" at bounding box center [655, 611] width 501 height 38
click at [444, 549] on input "[STREET_ADDRESS] 36" at bounding box center [656, 550] width 483 height 20
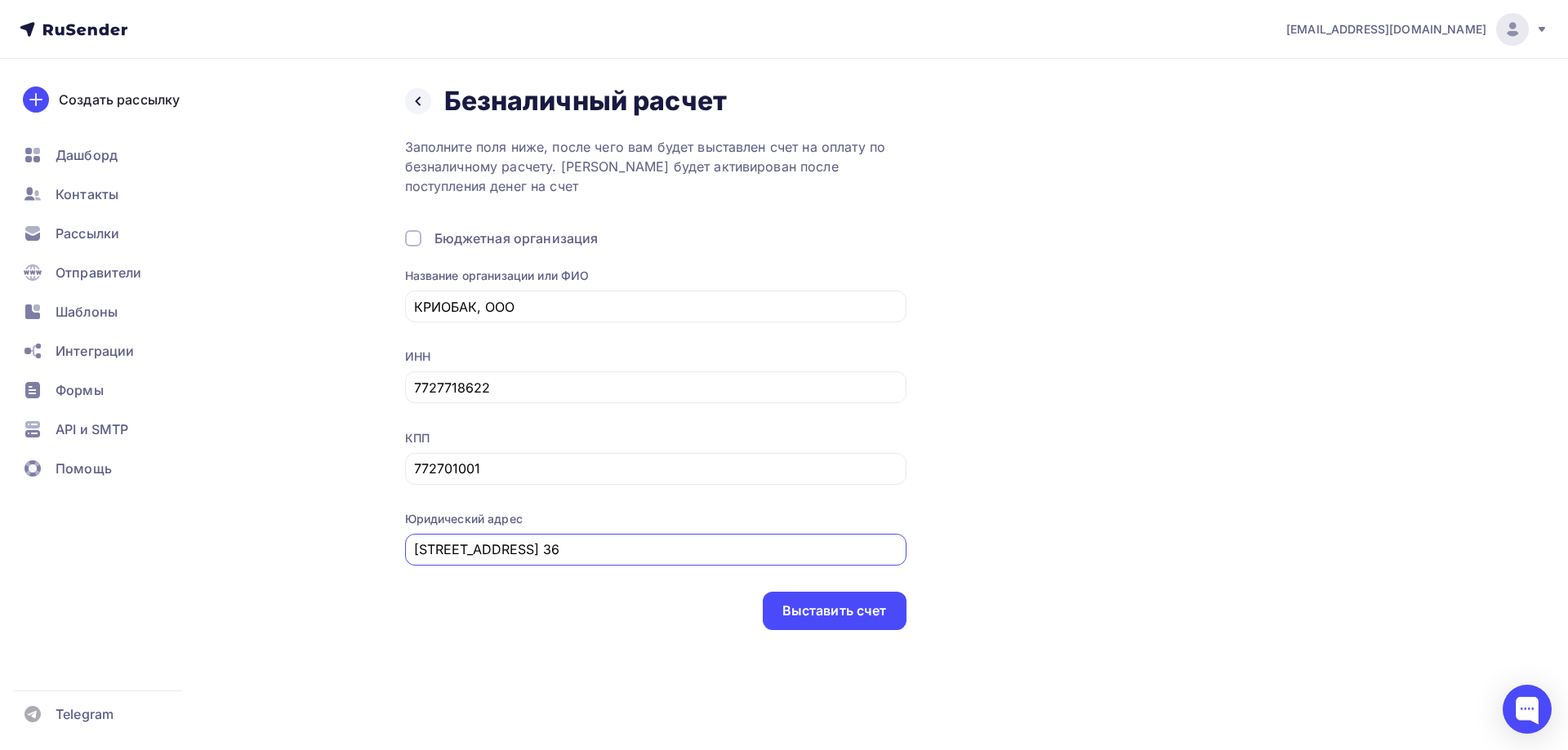
type input "[STREET_ADDRESS] 36"
click at [555, 614] on div "Выставить счет" at bounding box center [655, 611] width 501 height 38
click at [747, 611] on div "Выставить счет" at bounding box center [655, 611] width 501 height 38
click at [798, 615] on div "Выставить счет" at bounding box center [835, 612] width 105 height 19
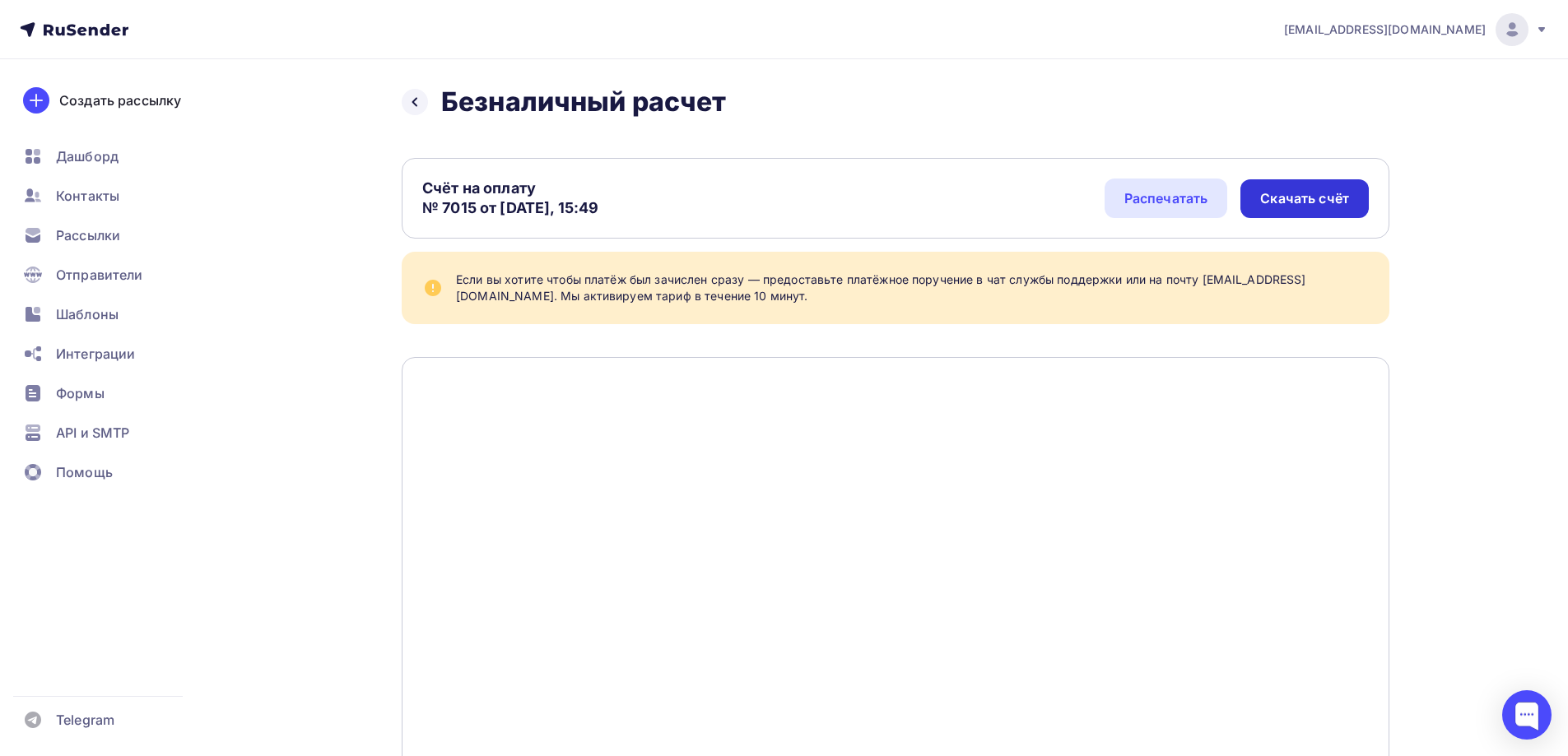
click at [1302, 201] on div "Скачать счёт" at bounding box center [1304, 199] width 89 height 19
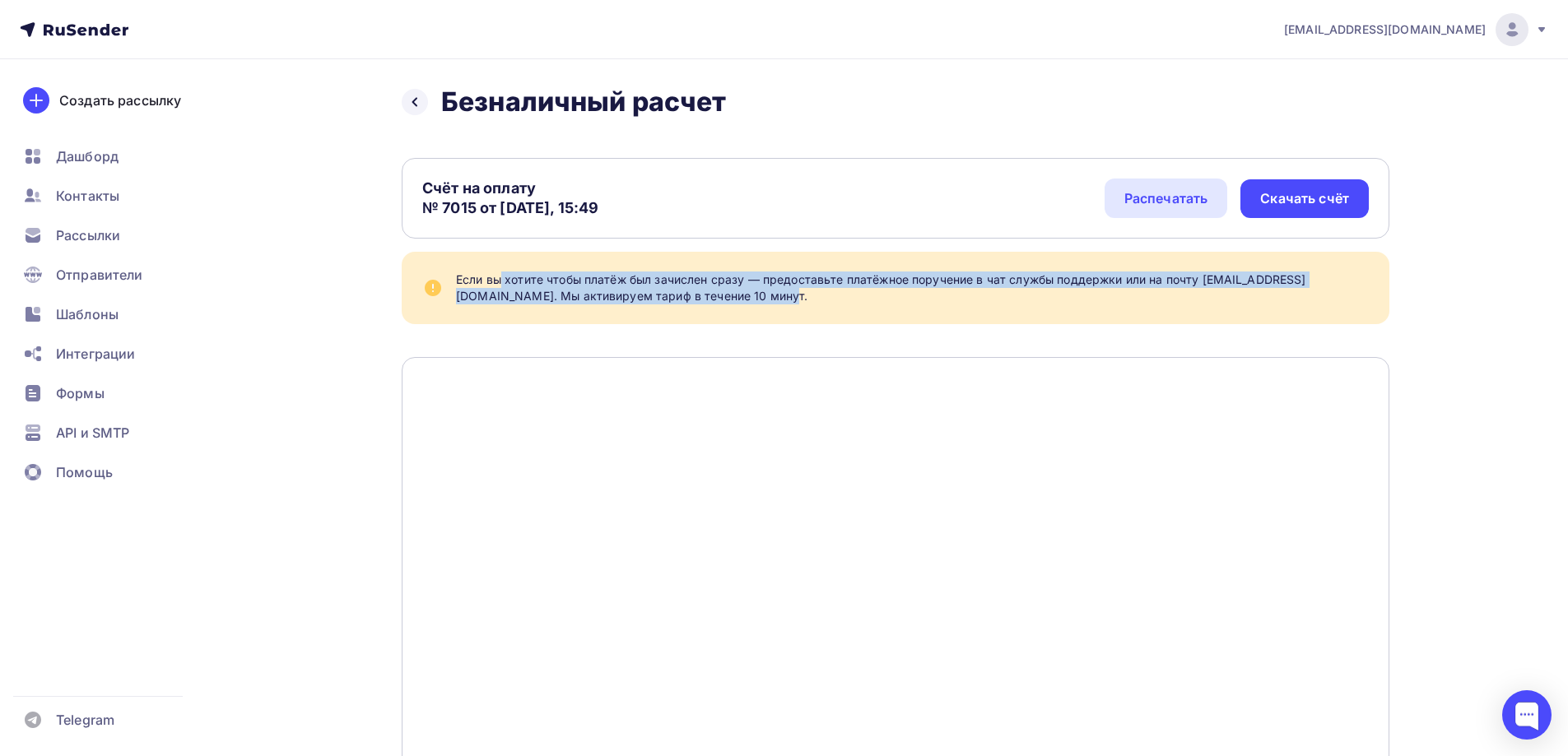
drag, startPoint x: 760, startPoint y: 310, endPoint x: 451, endPoint y: 282, distance: 310.3
click at [451, 282] on div "Если вы хотите чтобы платёж был зачислен сразу — предоставьте платёжное поручен…" at bounding box center [896, 288] width 988 height 72
copy div "Если вы хотите чтобы платёж был зачислен сразу — предоставьте платёжное поручен…"
